Goal: Task Accomplishment & Management: Use online tool/utility

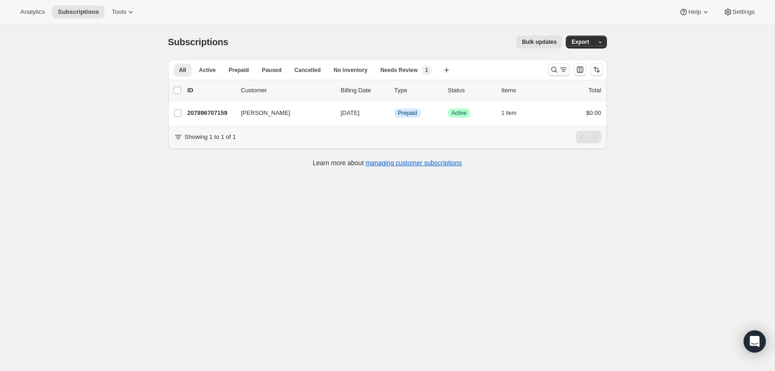
click at [563, 71] on icon "Search and filter results" at bounding box center [563, 69] width 9 height 9
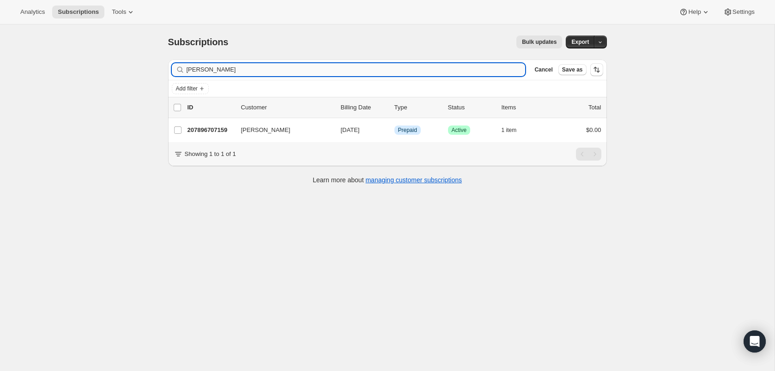
click at [242, 70] on input "[PERSON_NAME]" at bounding box center [356, 69] width 339 height 13
type input "[EMAIL_ADDRESS][DOMAIN_NAME]"
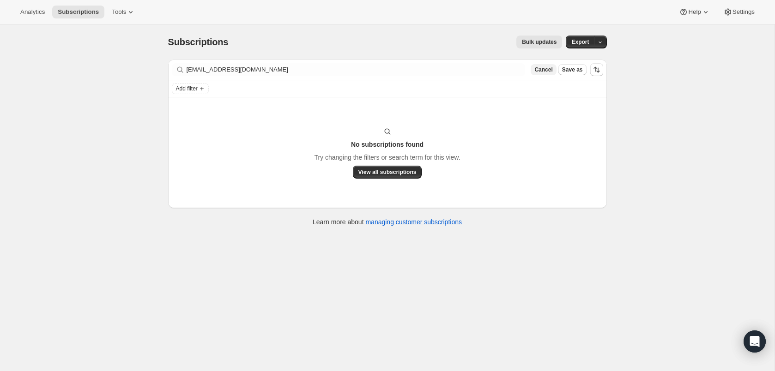
click at [544, 68] on span "Cancel" at bounding box center [543, 69] width 18 height 7
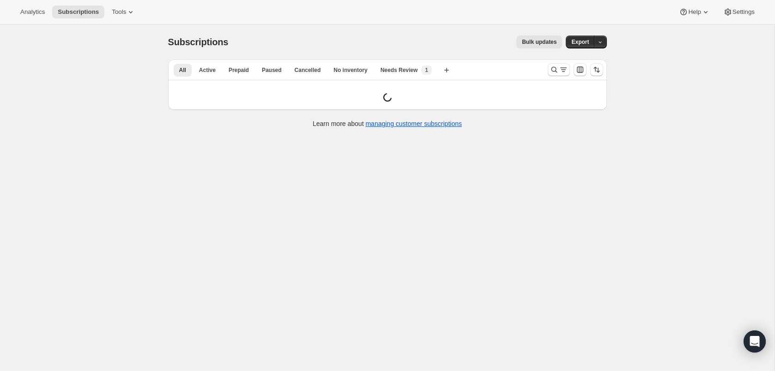
drag, startPoint x: 327, startPoint y: 86, endPoint x: 626, endPoint y: 58, distance: 300.1
click at [359, 76] on div "All Active Prepaid Paused Cancelled No inventory Needs Review More views All Ac…" at bounding box center [387, 85] width 439 height 50
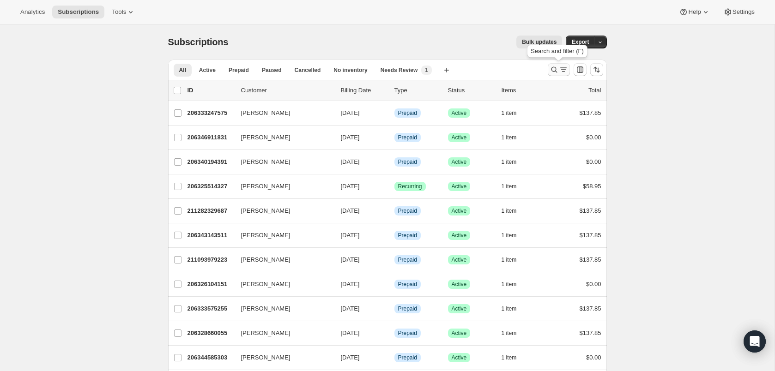
click at [563, 75] on button "Search and filter results" at bounding box center [559, 69] width 22 height 13
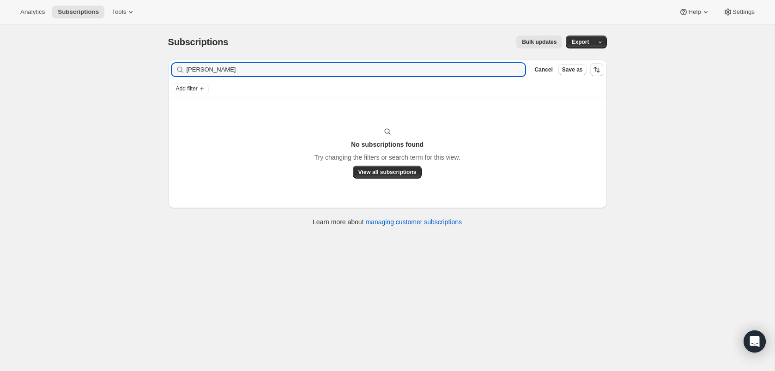
type input "[PERSON_NAME]"
